Goal: Task Accomplishment & Management: Manage account settings

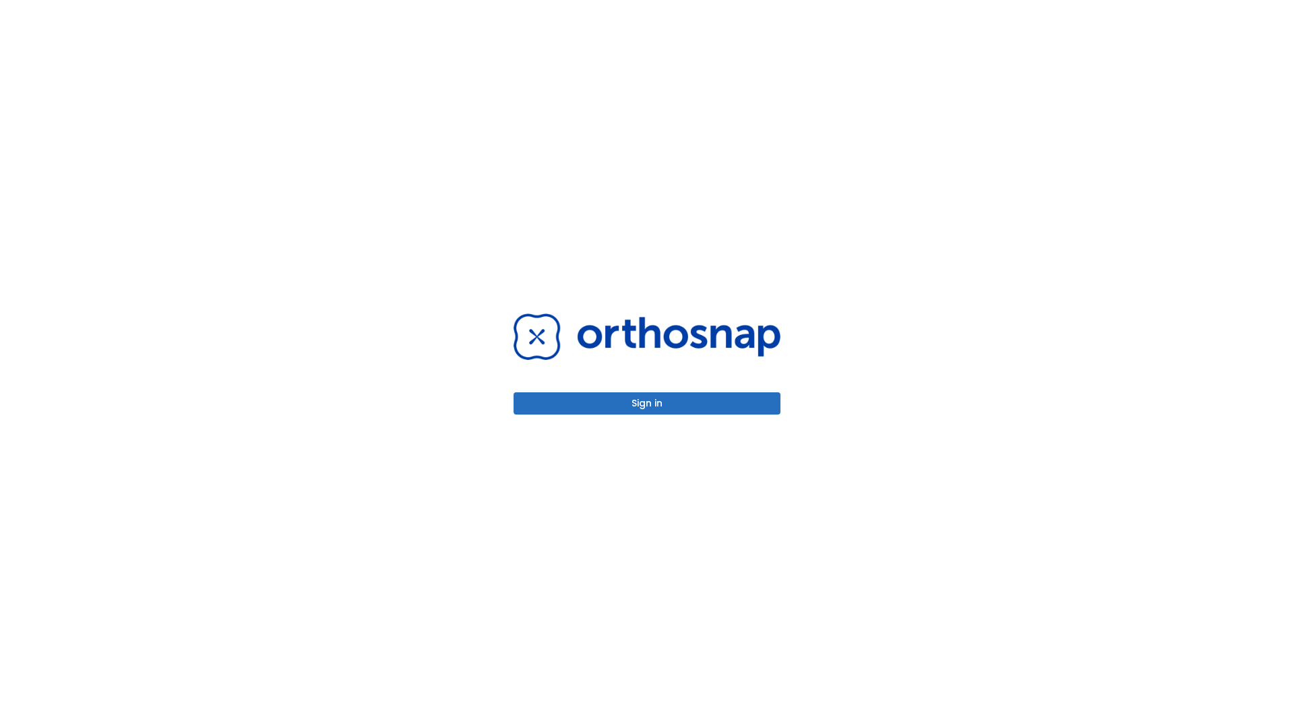
click at [647, 403] on button "Sign in" at bounding box center [646, 403] width 267 height 22
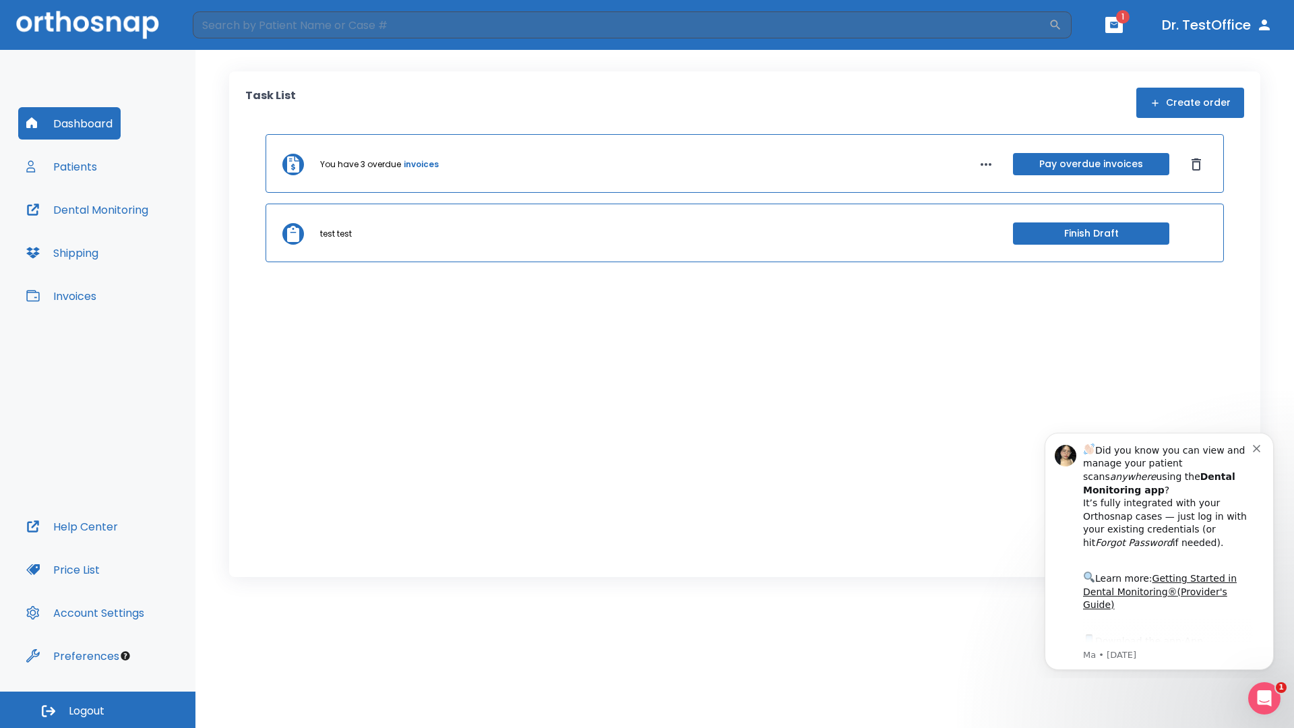
click at [98, 709] on span "Logout" at bounding box center [87, 710] width 36 height 15
